Goal: Task Accomplishment & Management: Use online tool/utility

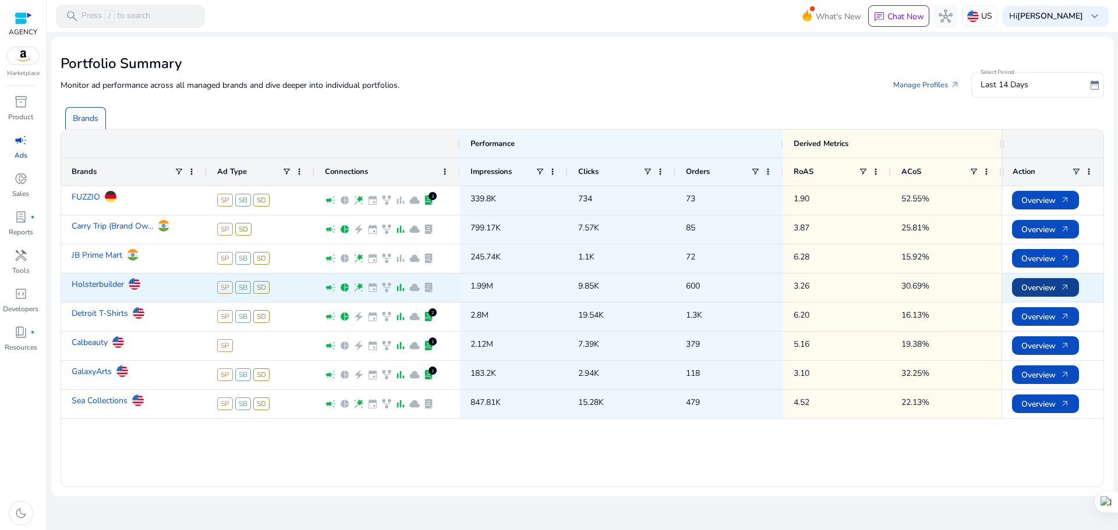
click at [1031, 286] on span "Overview arrow_outward" at bounding box center [1045, 288] width 48 height 24
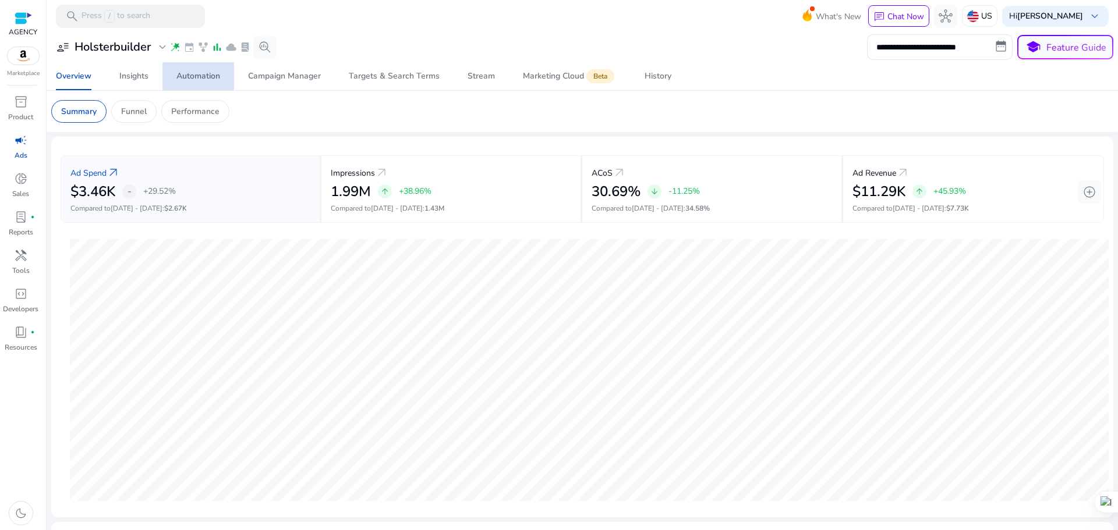
click at [186, 68] on span "Automation" at bounding box center [198, 76] width 44 height 28
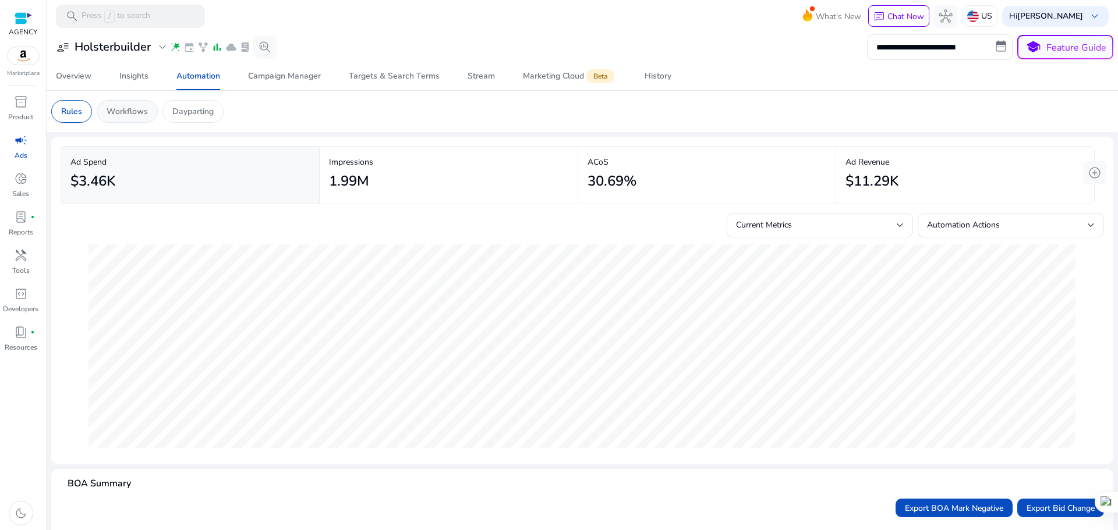
click at [137, 103] on div "Workflows" at bounding box center [127, 111] width 61 height 23
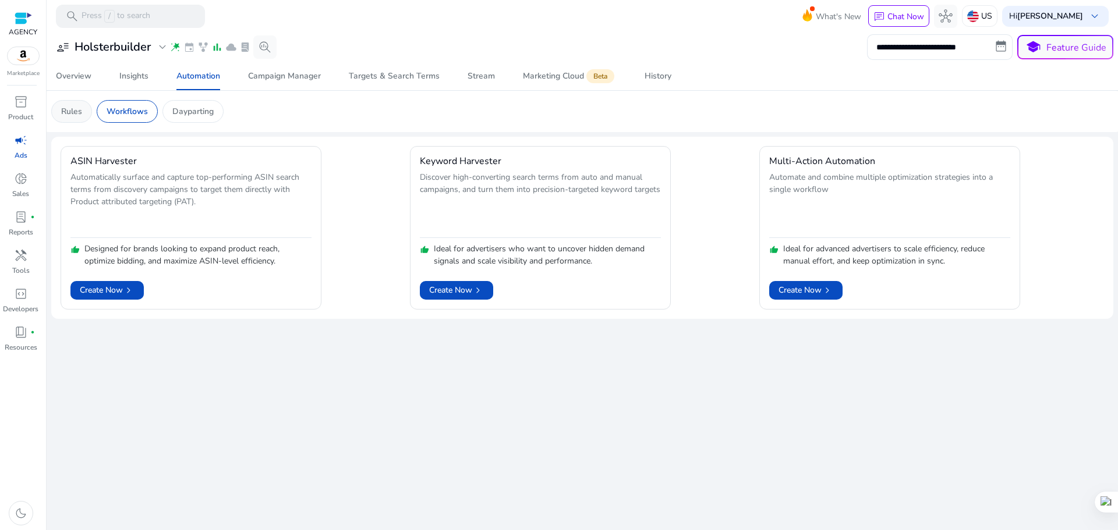
click at [78, 113] on p "Rules" at bounding box center [71, 111] width 21 height 12
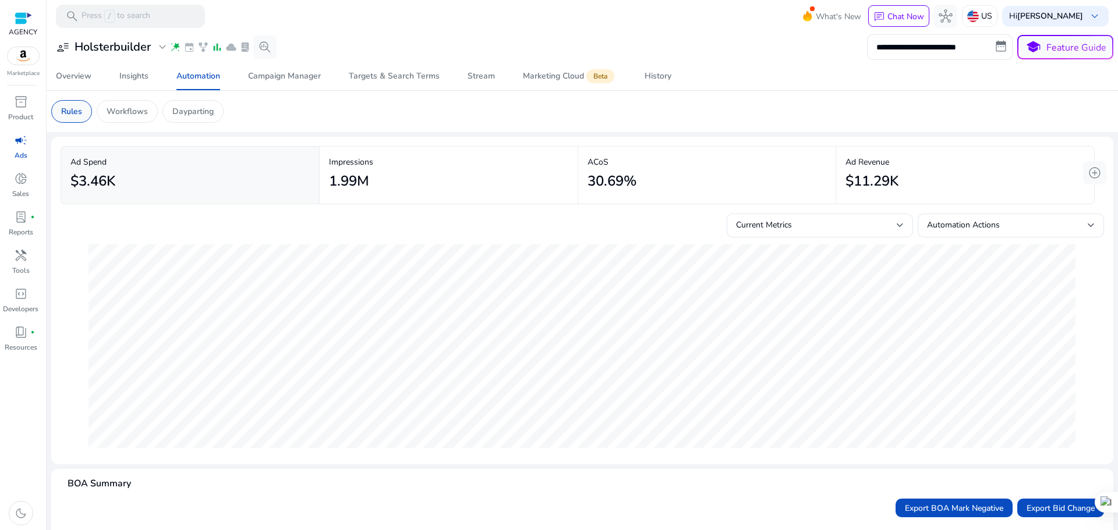
click at [67, 108] on p "Rules" at bounding box center [71, 111] width 21 height 12
click at [107, 116] on p "Workflows" at bounding box center [127, 111] width 41 height 12
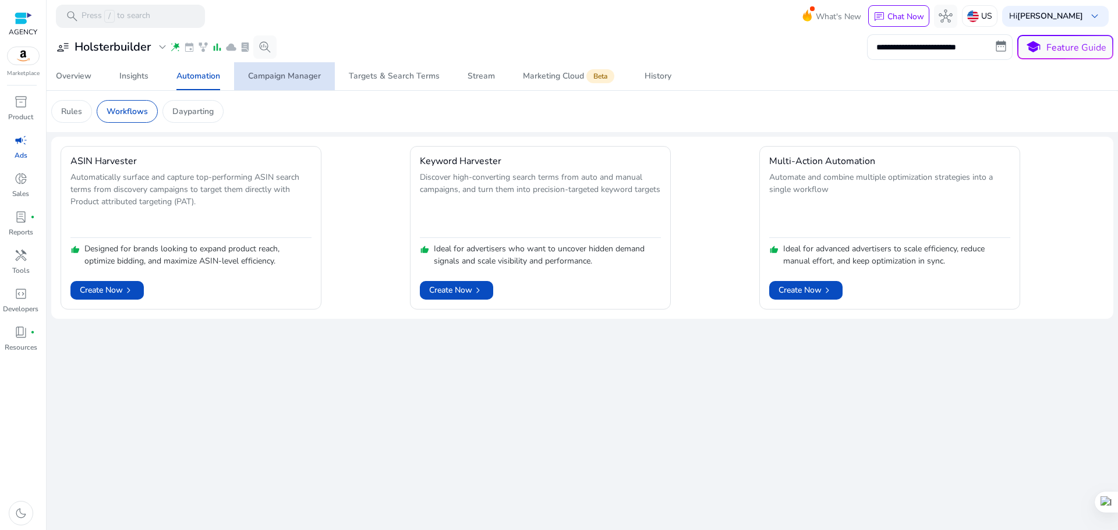
click at [304, 77] on div "Campaign Manager" at bounding box center [284, 76] width 73 height 8
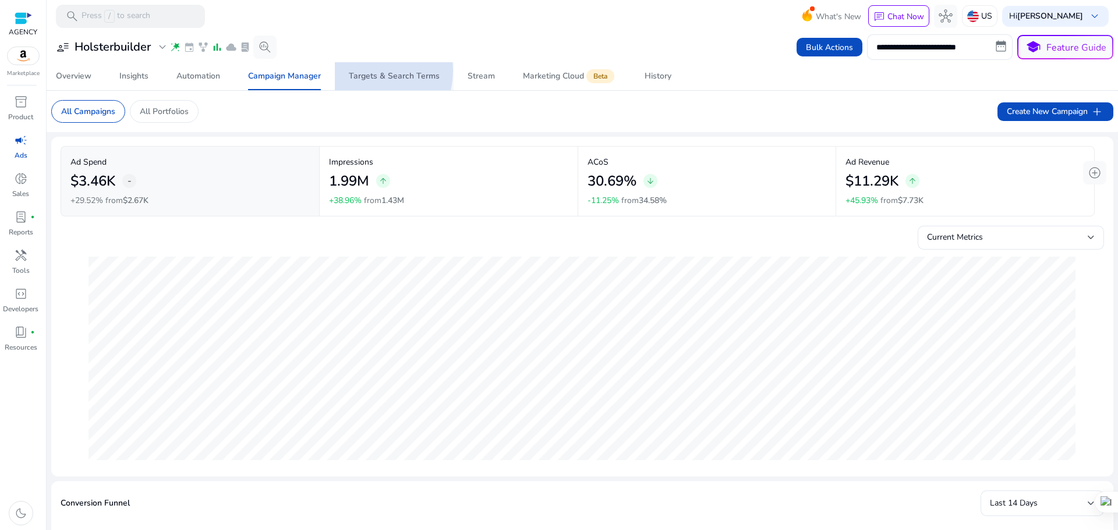
click at [366, 72] on div "Targets & Search Terms" at bounding box center [394, 76] width 91 height 8
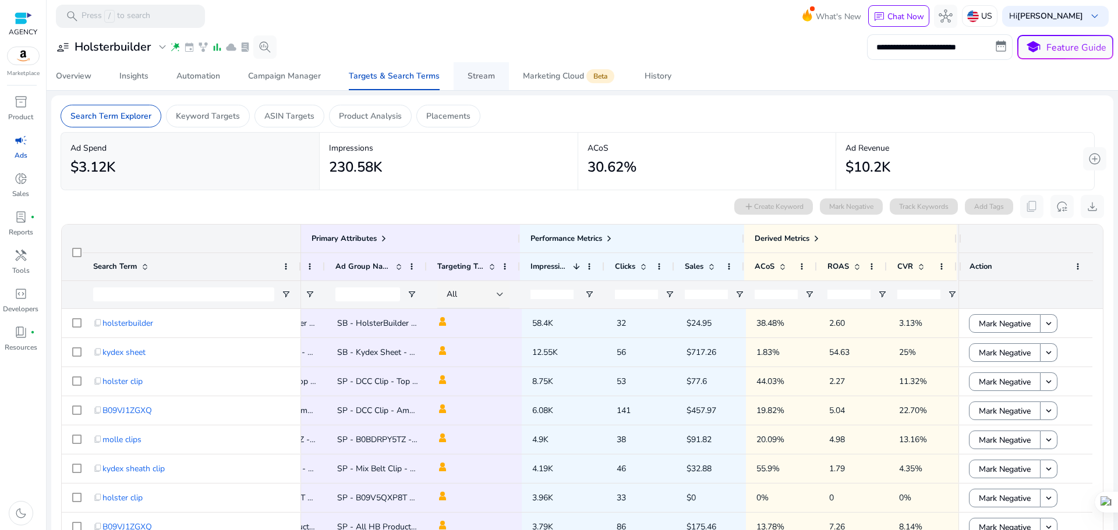
click at [483, 80] on div "Stream" at bounding box center [481, 76] width 27 height 8
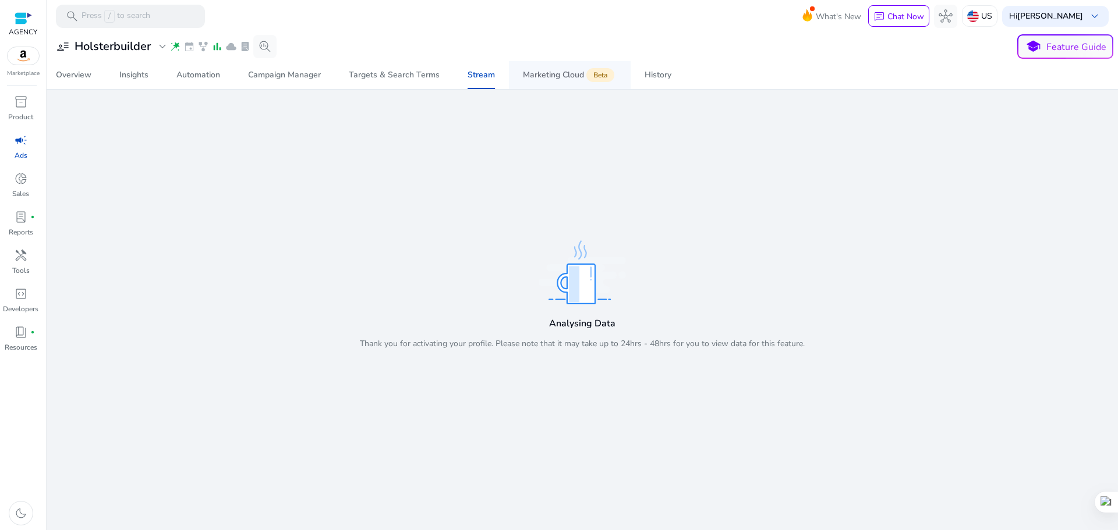
click at [553, 76] on div "Marketing Cloud Beta" at bounding box center [570, 74] width 94 height 9
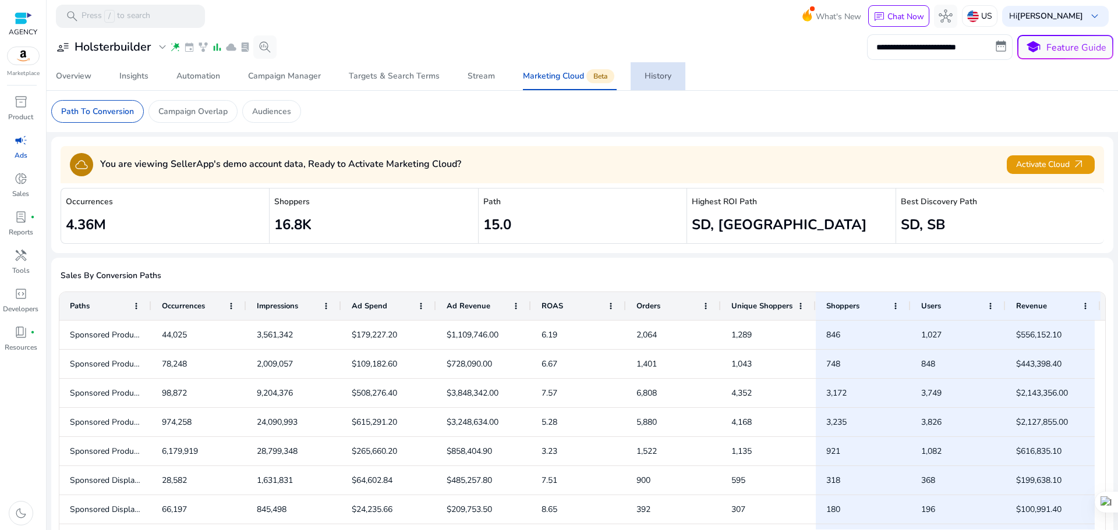
click at [646, 80] on div "History" at bounding box center [658, 76] width 27 height 8
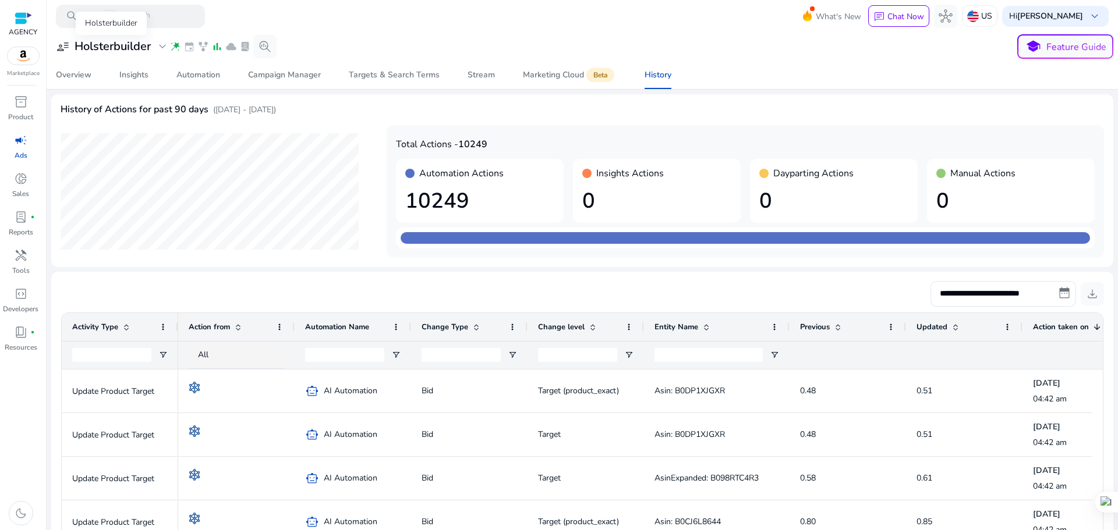
click at [121, 49] on h3 "Holsterbuilder" at bounding box center [113, 47] width 76 height 14
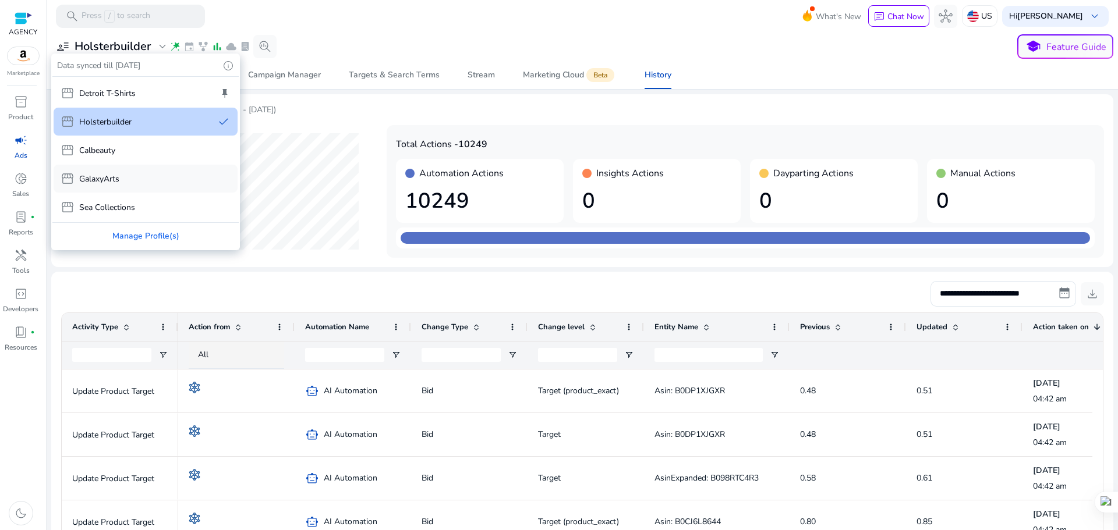
click at [119, 174] on p "GalaxyArts" at bounding box center [99, 179] width 40 height 12
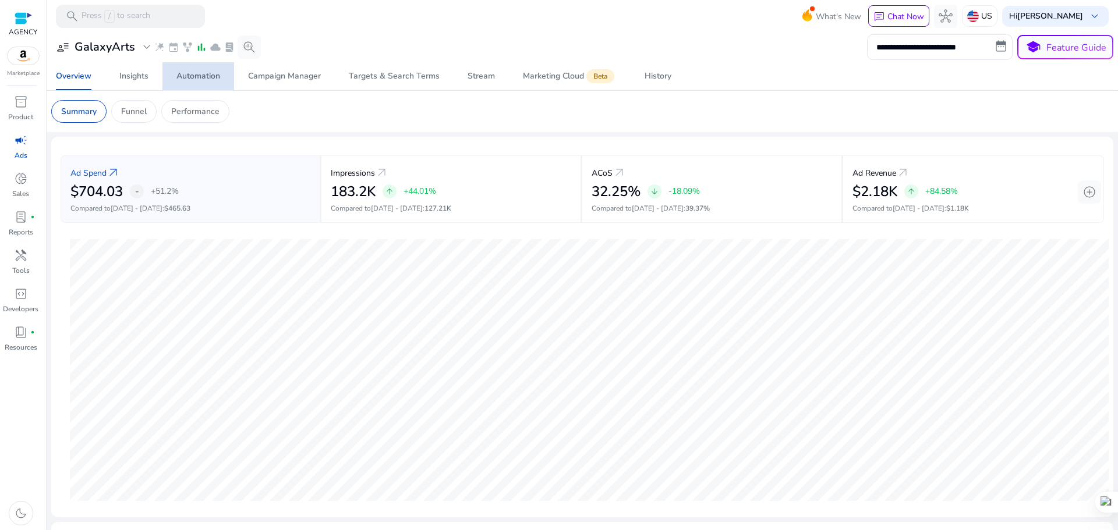
click at [206, 80] on div "Automation" at bounding box center [198, 76] width 44 height 8
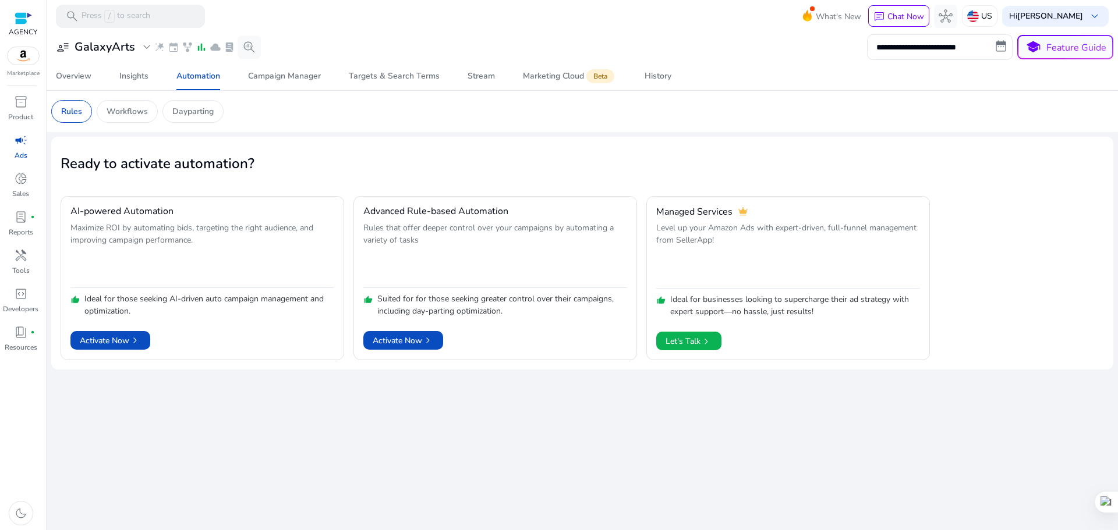
click at [555, 168] on h2 "Ready to activate automation?" at bounding box center [582, 163] width 1043 height 17
click at [289, 75] on div "Campaign Manager" at bounding box center [284, 76] width 73 height 8
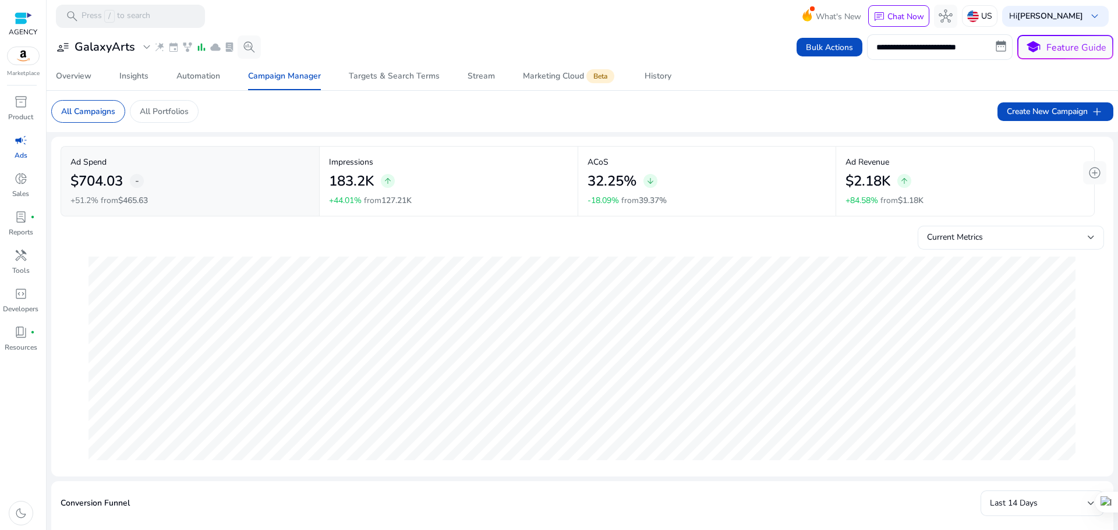
click at [953, 244] on div "Current Metrics" at bounding box center [1007, 237] width 161 height 13
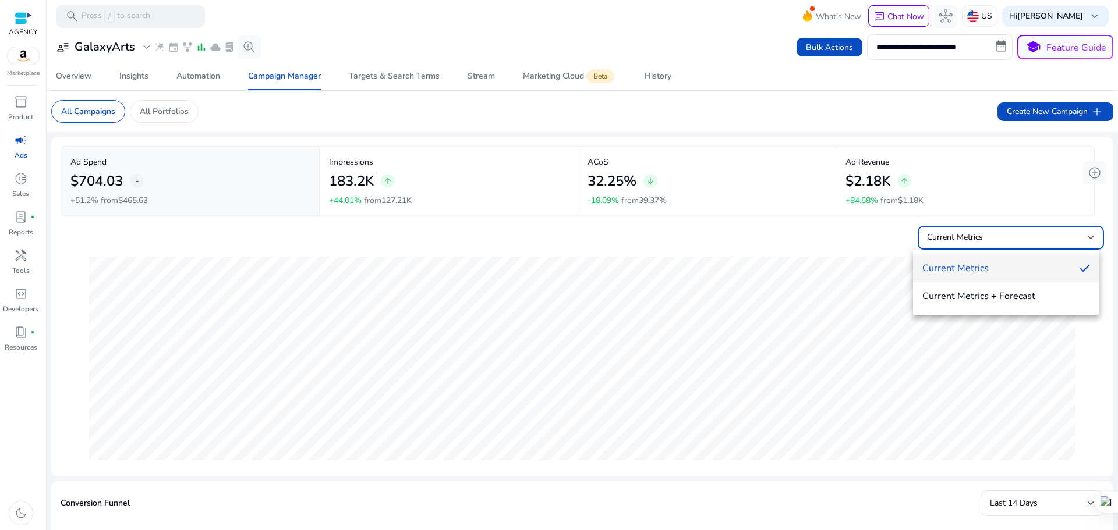
click at [834, 244] on div at bounding box center [559, 265] width 1118 height 530
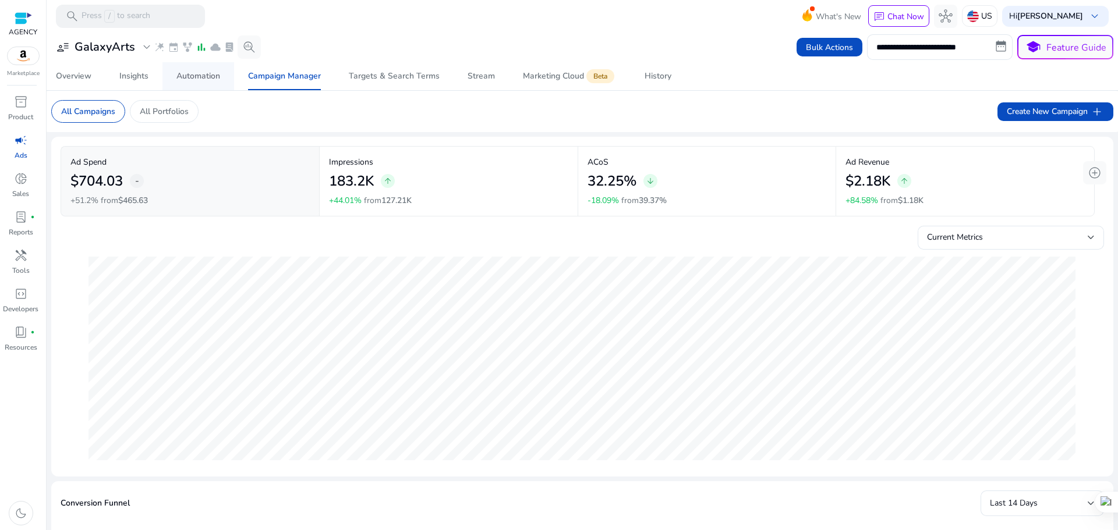
click at [180, 69] on span "Automation" at bounding box center [198, 76] width 44 height 28
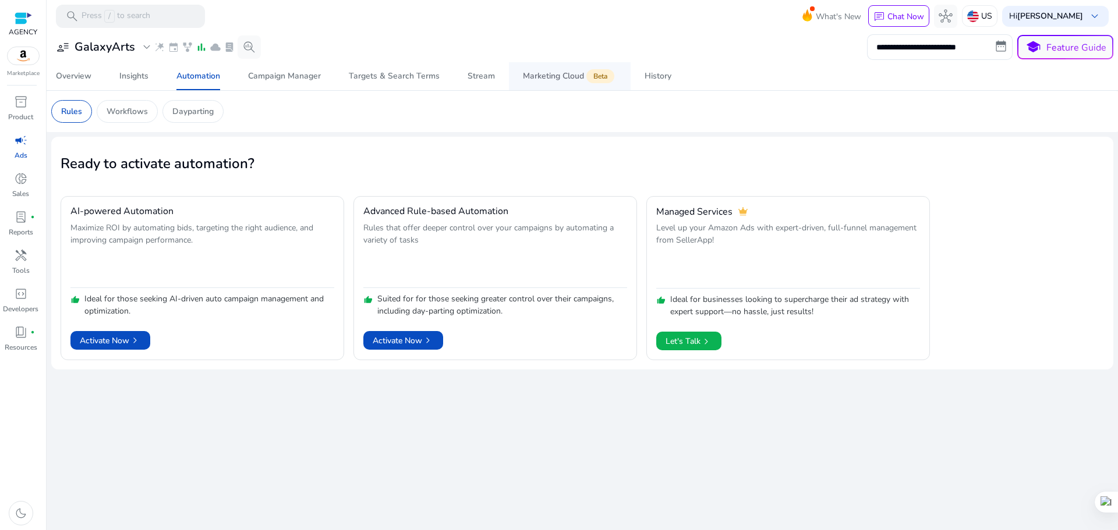
click at [539, 76] on div "Marketing Cloud Beta" at bounding box center [570, 76] width 94 height 9
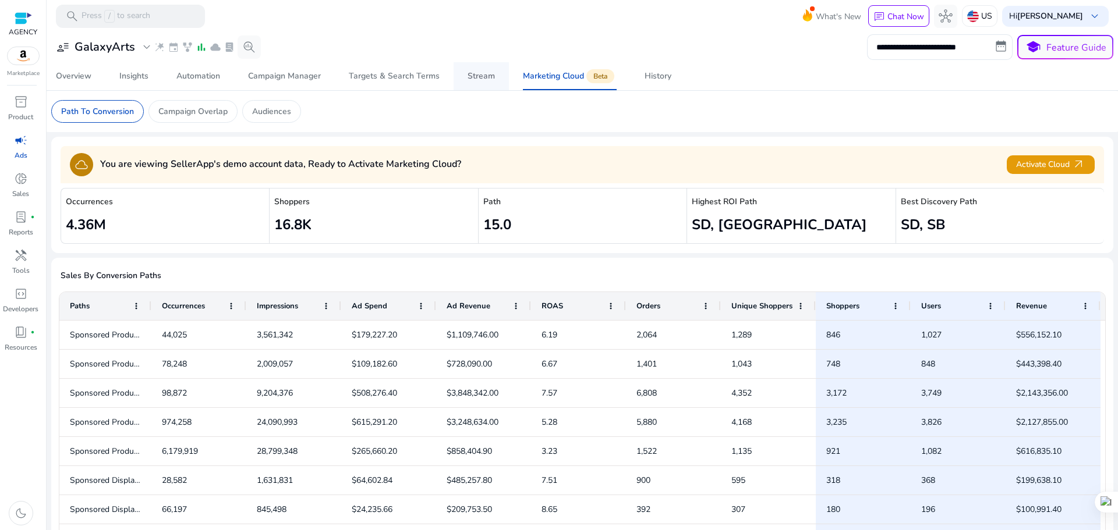
click at [471, 72] on div "Stream" at bounding box center [481, 76] width 27 height 8
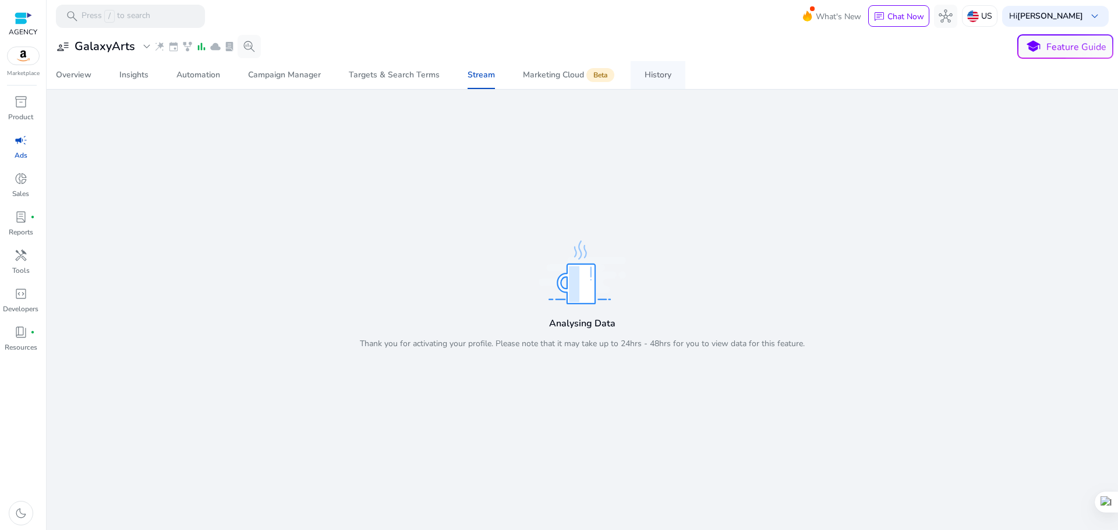
click at [658, 76] on div "History" at bounding box center [658, 75] width 27 height 8
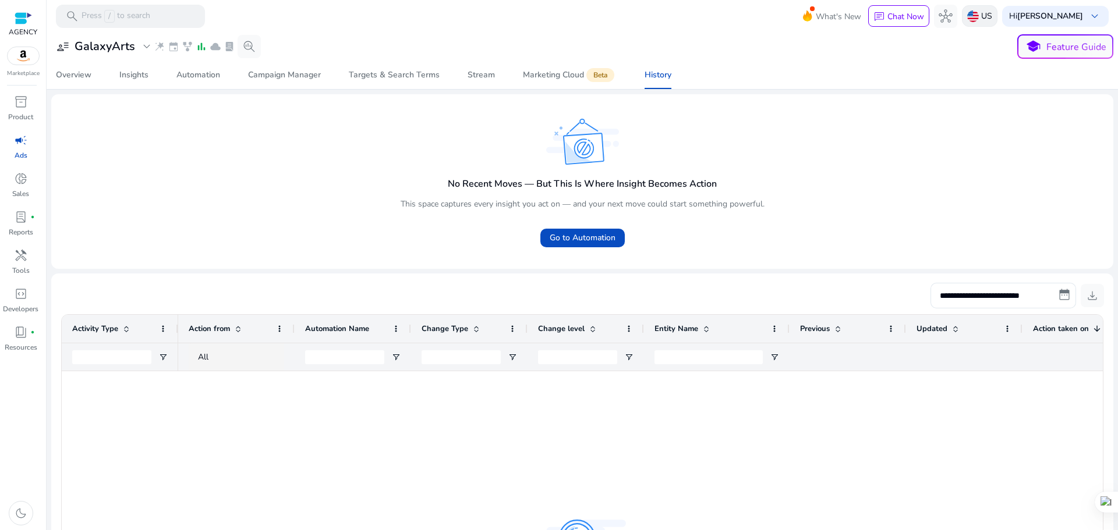
click at [992, 12] on p "US" at bounding box center [986, 16] width 11 height 20
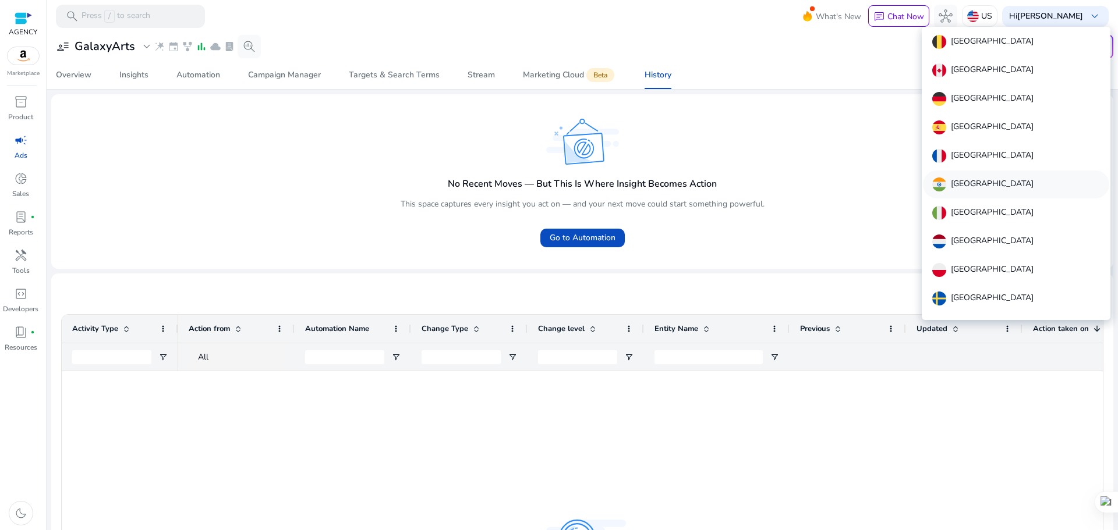
click at [981, 180] on div "[GEOGRAPHIC_DATA]" at bounding box center [1016, 185] width 186 height 28
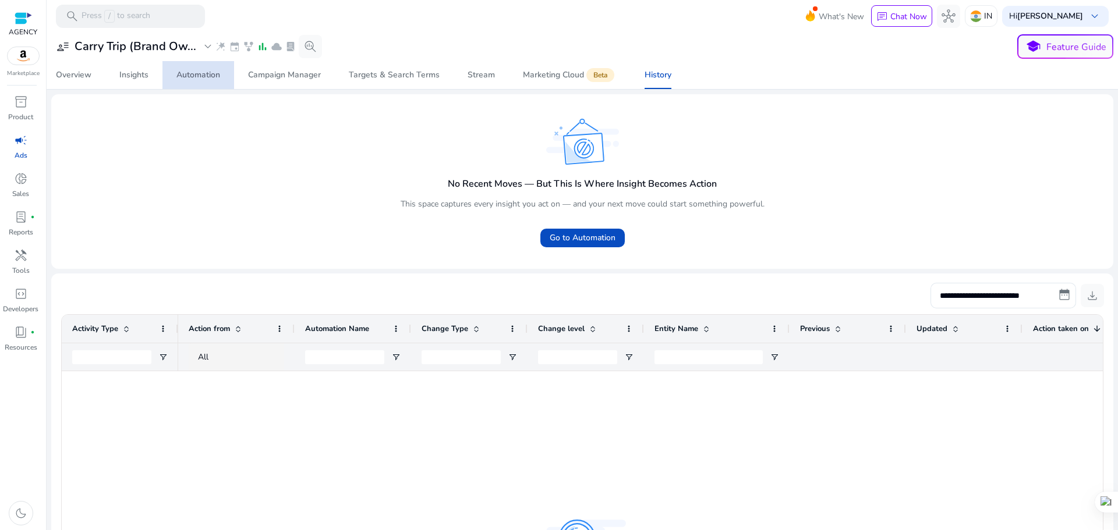
click at [200, 76] on div "Automation" at bounding box center [198, 75] width 44 height 8
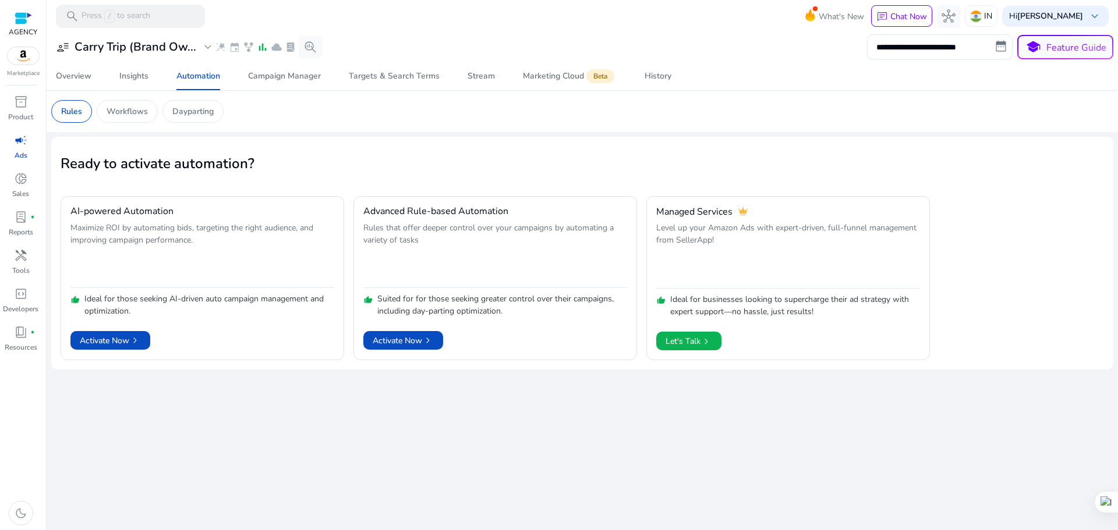
click at [550, 437] on div "**********" at bounding box center [582, 281] width 1062 height 498
click at [419, 343] on span "Activate Now chevron_right" at bounding box center [403, 341] width 61 height 12
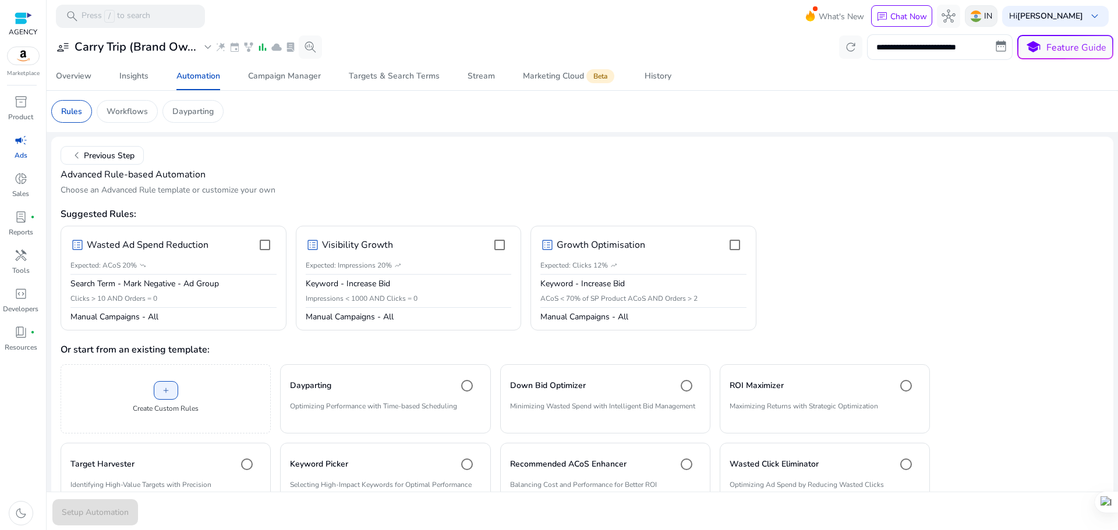
click at [992, 11] on p "IN" at bounding box center [988, 16] width 8 height 20
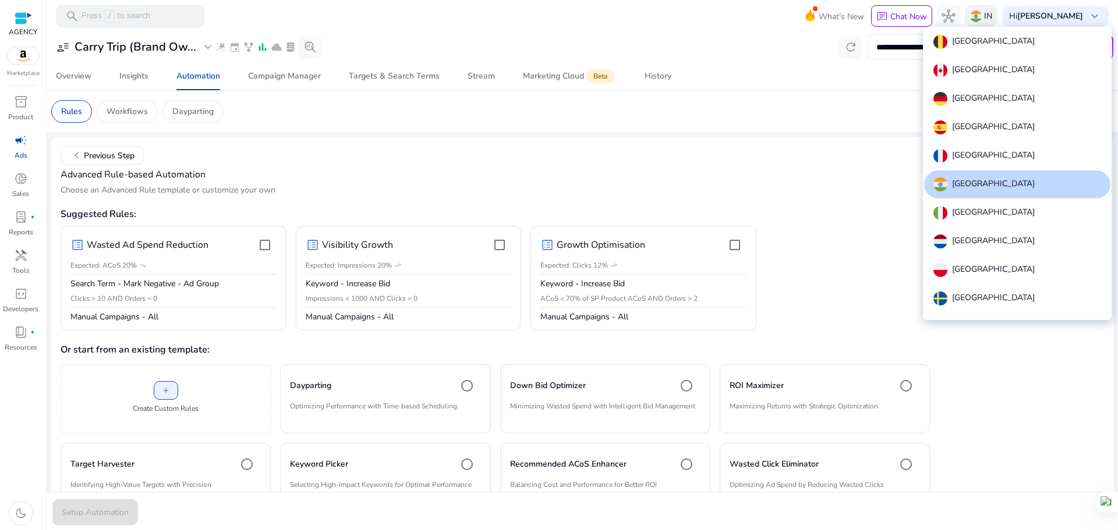
scroll to position [72, 0]
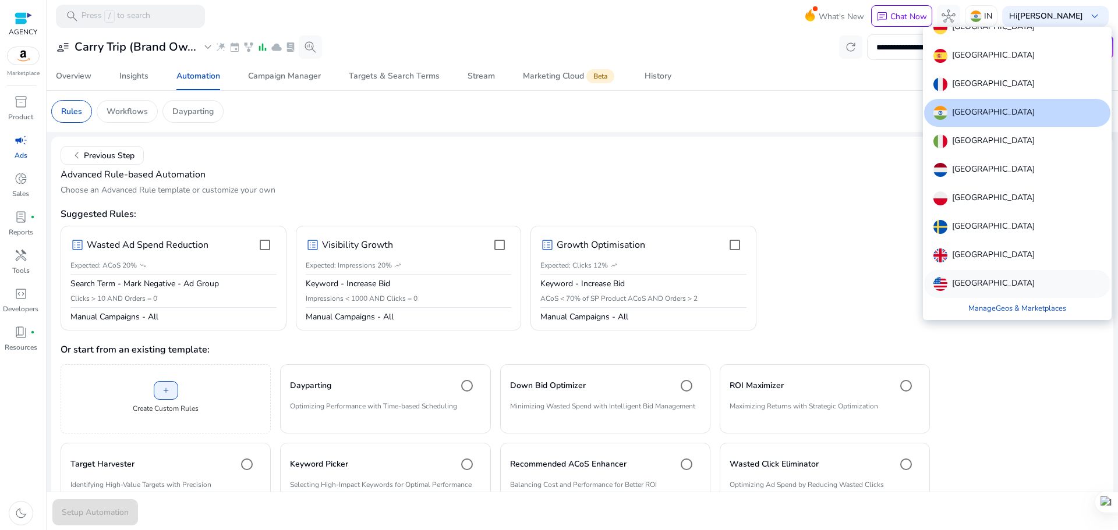
click at [990, 278] on p "[GEOGRAPHIC_DATA]" at bounding box center [993, 284] width 83 height 14
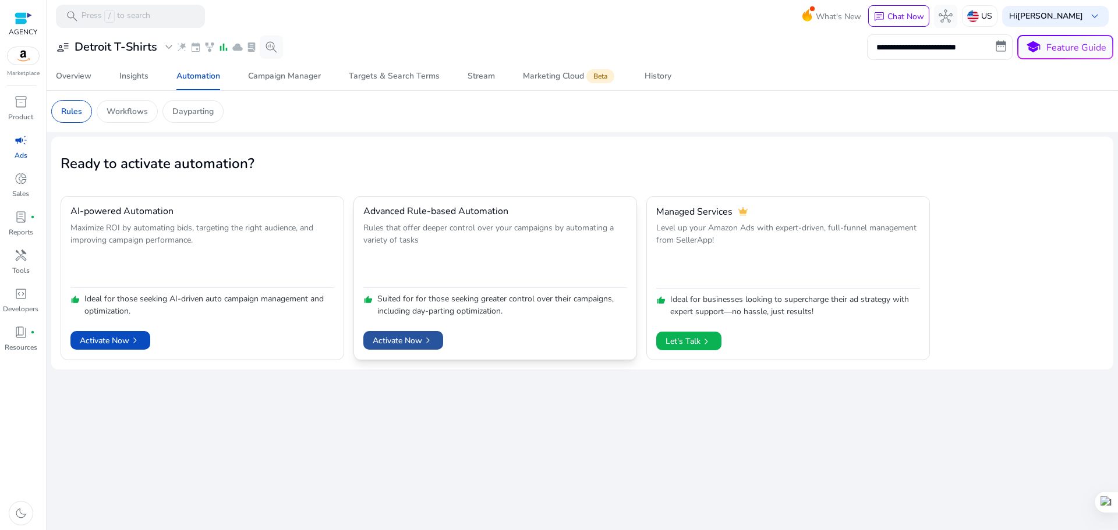
click at [407, 339] on span "Activate Now chevron_right" at bounding box center [403, 341] width 61 height 12
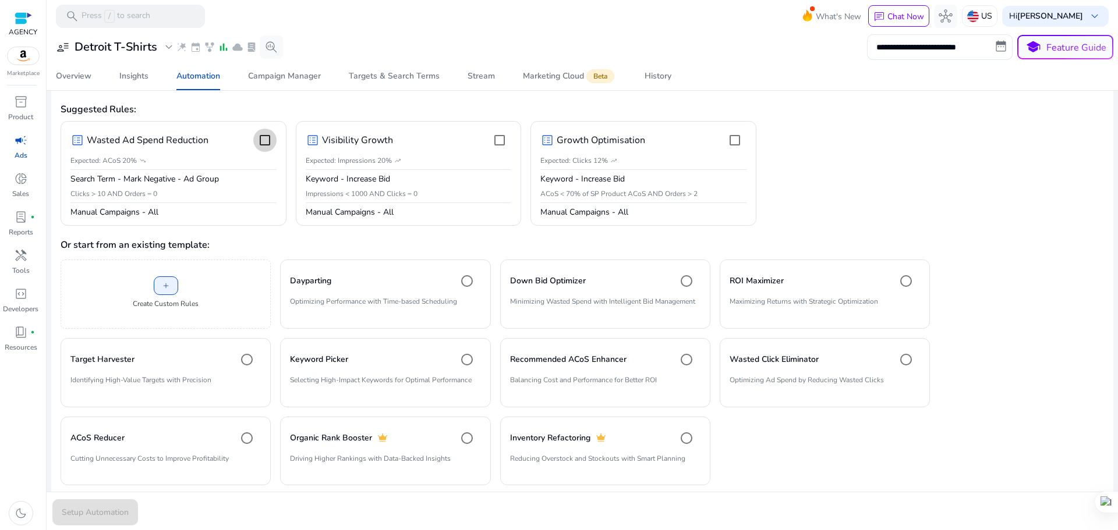
scroll to position [122, 0]
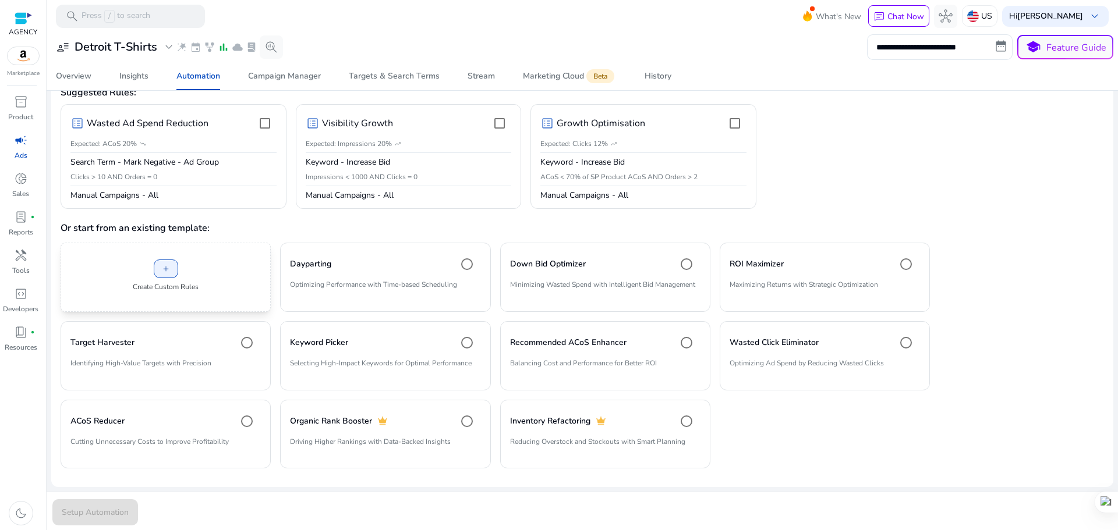
click at [228, 281] on div "add Create Custom Rules" at bounding box center [166, 277] width 210 height 69
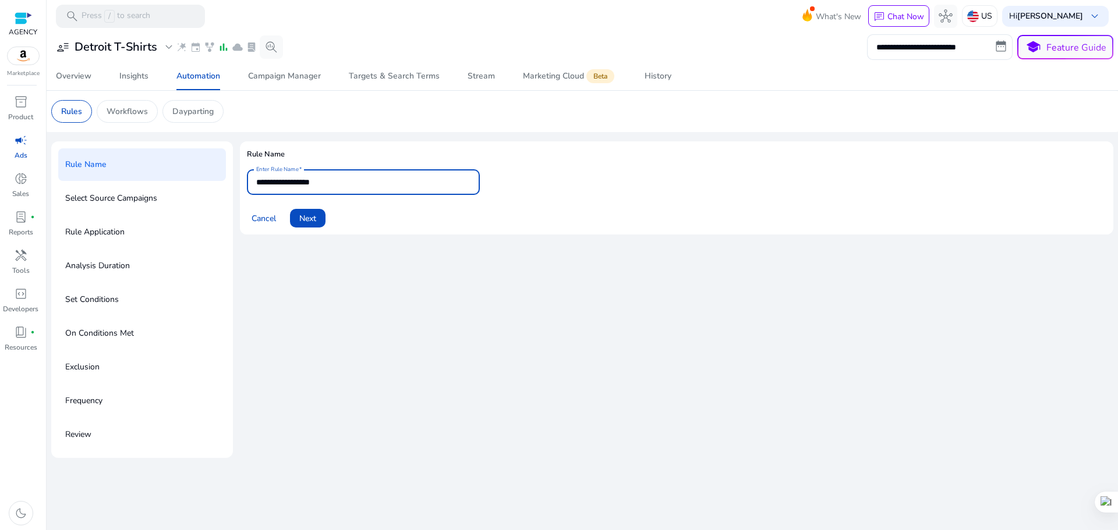
drag, startPoint x: 335, startPoint y: 182, endPoint x: 236, endPoint y: 183, distance: 99.0
click at [236, 183] on div "**********" at bounding box center [582, 299] width 1062 height 317
click at [454, 267] on div "**********" at bounding box center [676, 299] width 873 height 317
click at [272, 214] on span "Cancel" at bounding box center [264, 219] width 24 height 12
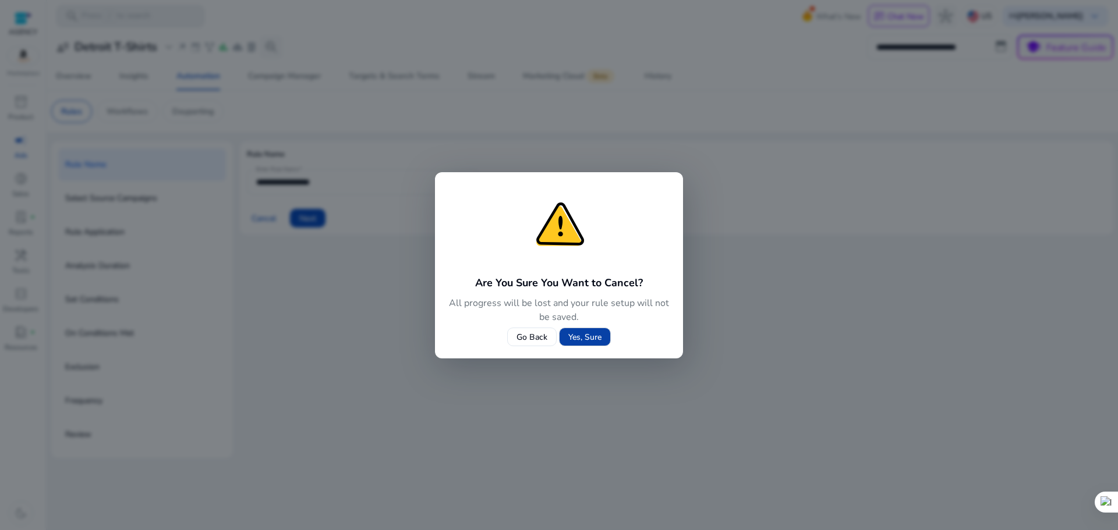
click at [597, 335] on span "Yes, Sure" at bounding box center [584, 337] width 33 height 12
